Goal: Task Accomplishment & Management: Use online tool/utility

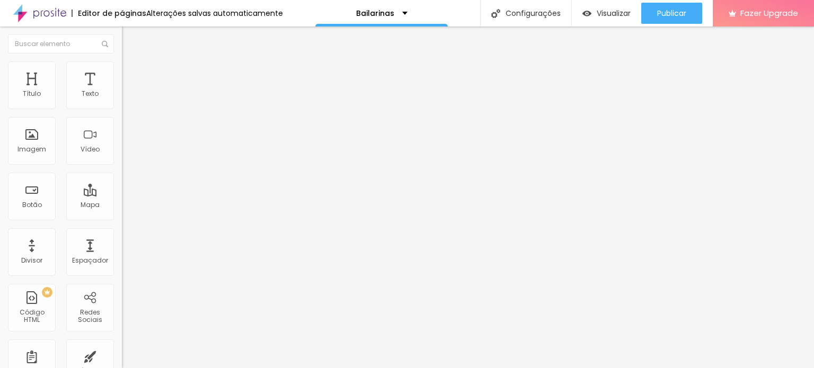
click at [131, 73] on span "Estilo" at bounding box center [139, 68] width 16 height 9
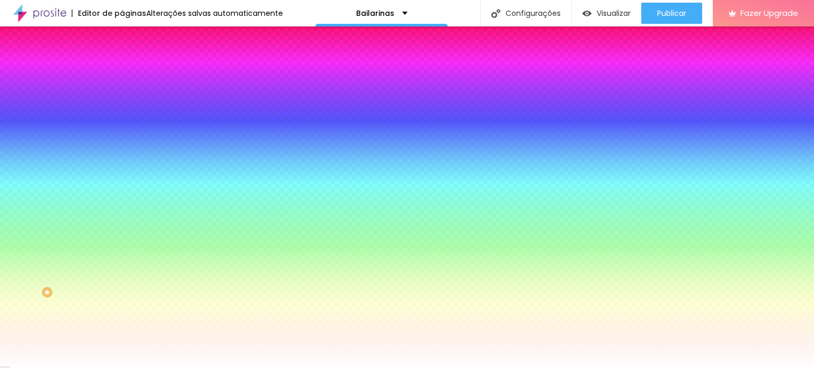
click at [122, 98] on span "Trocar imagem" at bounding box center [151, 93] width 58 height 9
